Goal: Information Seeking & Learning: Check status

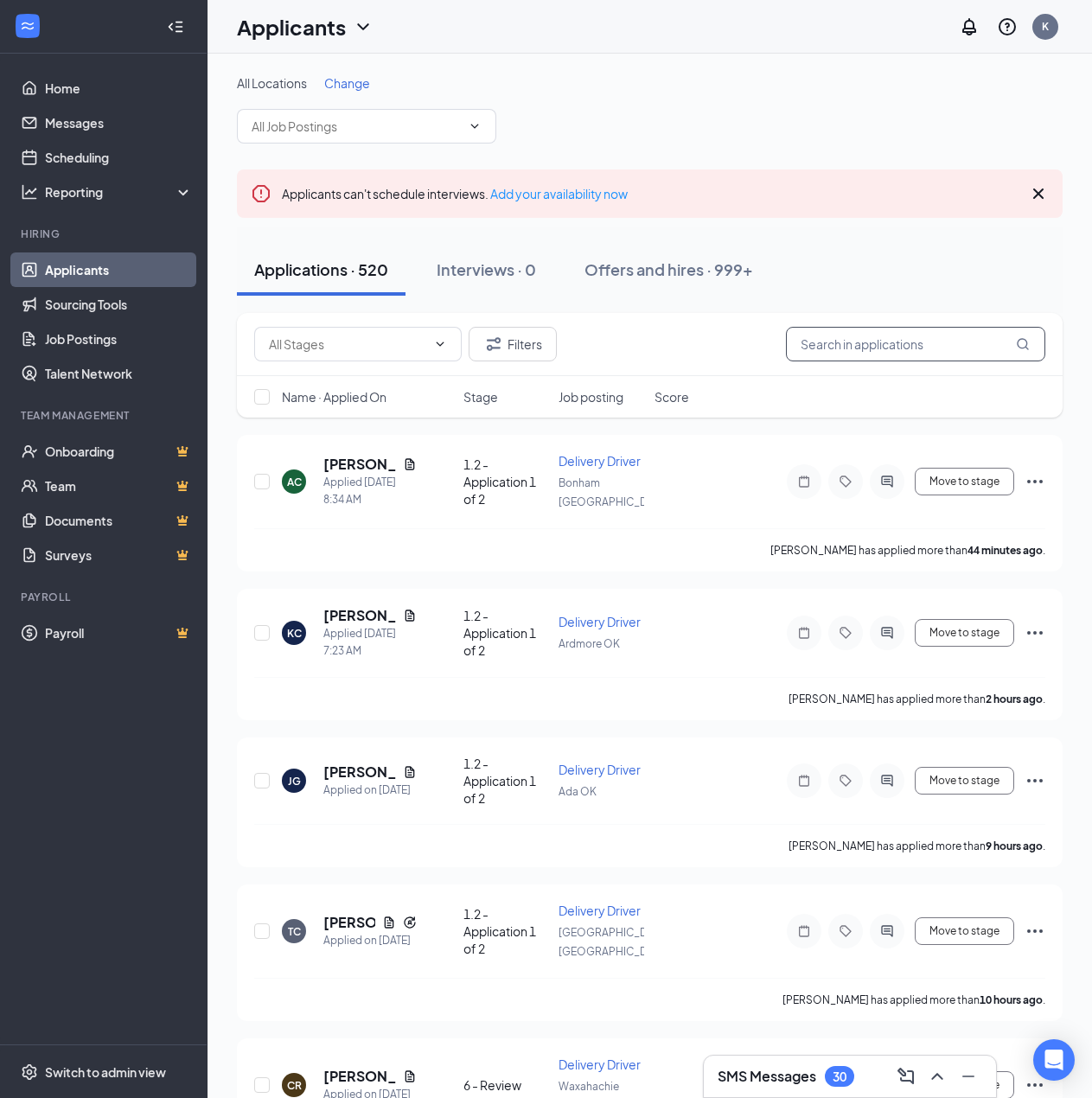
click at [871, 347] on input "text" at bounding box center [916, 344] width 260 height 35
paste input "[PERSON_NAME][EMAIL_ADDRESS][DOMAIN_NAME]"
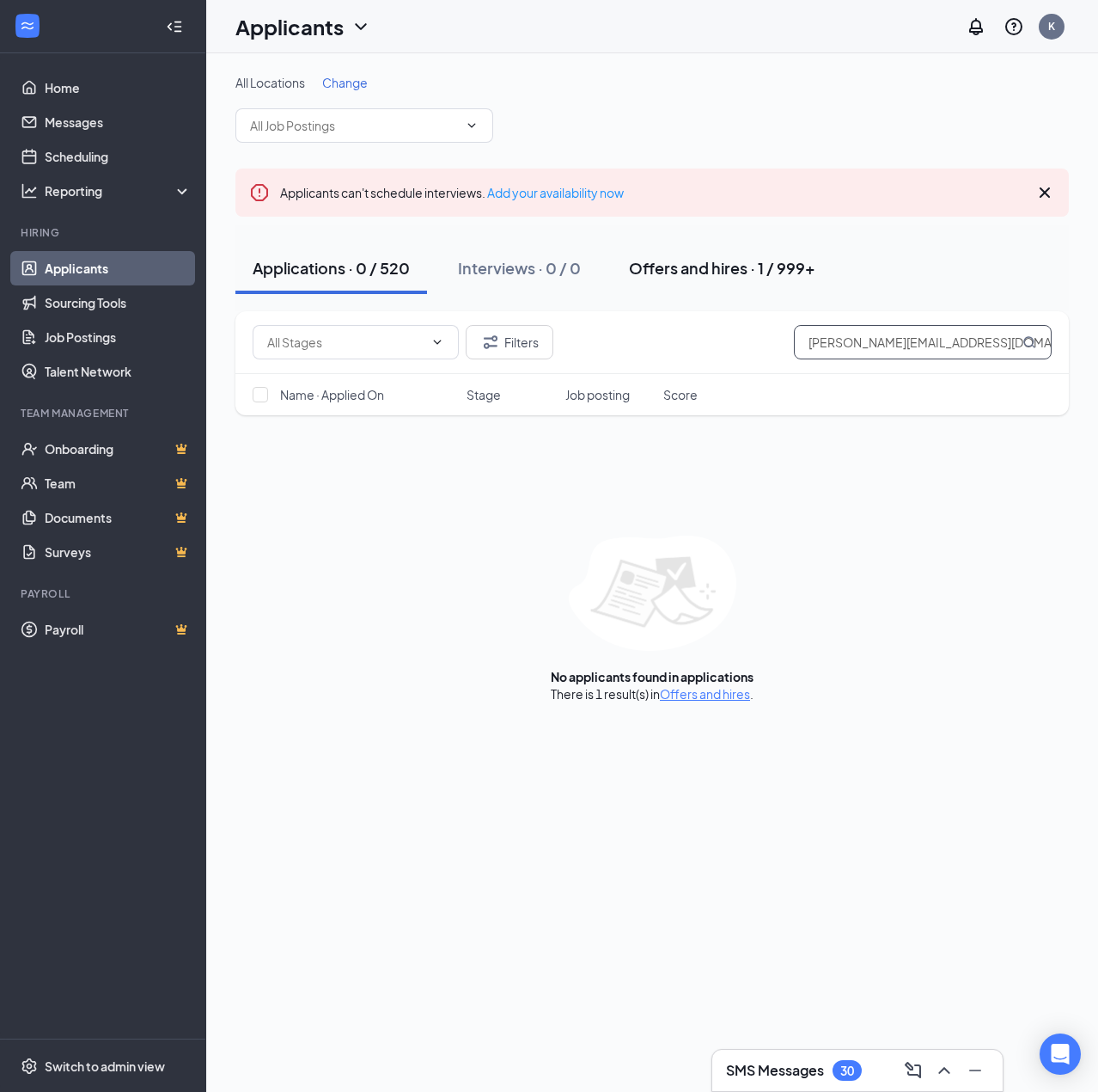
type input "[PERSON_NAME][EMAIL_ADDRESS][DOMAIN_NAME]"
click at [682, 267] on div "Offers and hires · 1 / 999+" at bounding box center [722, 268] width 186 height 22
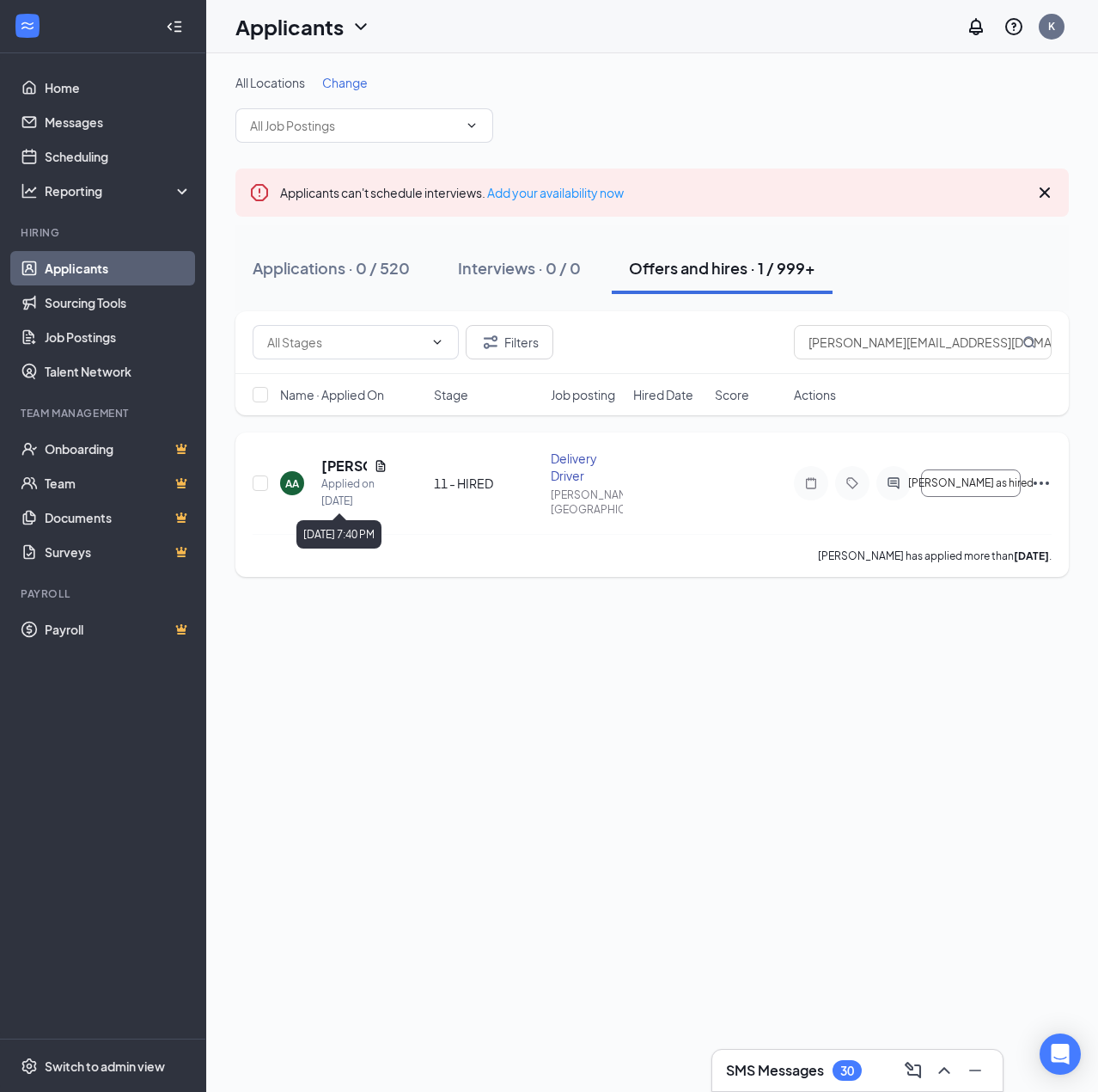
click at [327, 480] on div "Applied on [DATE]" at bounding box center [354, 492] width 66 height 35
click at [338, 462] on h5 "[PERSON_NAME]" at bounding box center [344, 466] width 45 height 19
